Goal: Check status: Check status

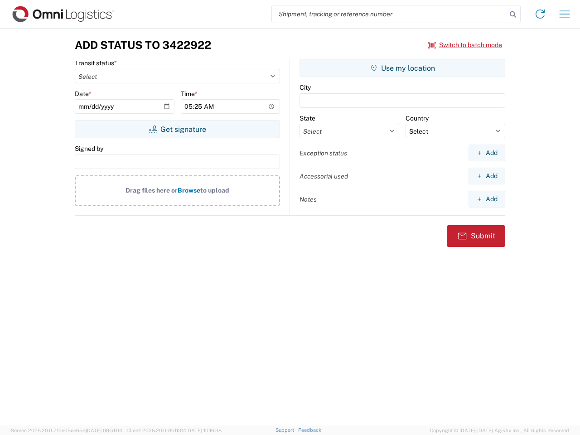
click at [389, 14] on input "search" at bounding box center [389, 13] width 235 height 17
click at [513, 15] on icon at bounding box center [513, 14] width 13 height 13
click at [540, 14] on icon at bounding box center [540, 14] width 15 height 15
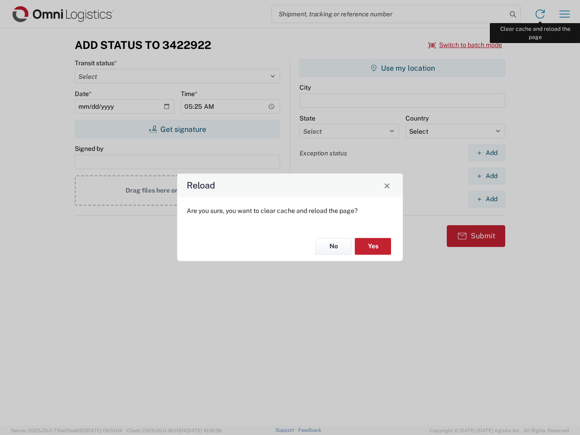
click at [565, 14] on div "Reload Are you sure, you want to clear cache and reload the page? No Yes" at bounding box center [290, 217] width 580 height 435
click at [466, 45] on div "Reload Are you sure, you want to clear cache and reload the page? No Yes" at bounding box center [290, 217] width 580 height 435
click at [177, 129] on div "Reload Are you sure, you want to clear cache and reload the page? No Yes" at bounding box center [290, 217] width 580 height 435
click at [403, 68] on div "Reload Are you sure, you want to clear cache and reload the page? No Yes" at bounding box center [290, 217] width 580 height 435
click at [487, 153] on div "Reload Are you sure, you want to clear cache and reload the page? No Yes" at bounding box center [290, 217] width 580 height 435
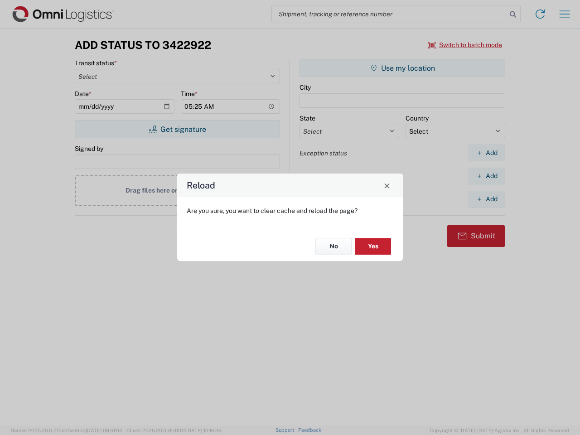
click at [487, 176] on div "Reload Are you sure, you want to clear cache and reload the page? No Yes" at bounding box center [290, 217] width 580 height 435
click at [487, 199] on div "Reload Are you sure, you want to clear cache and reload the page? No Yes" at bounding box center [290, 217] width 580 height 435
